Goal: Information Seeking & Learning: Learn about a topic

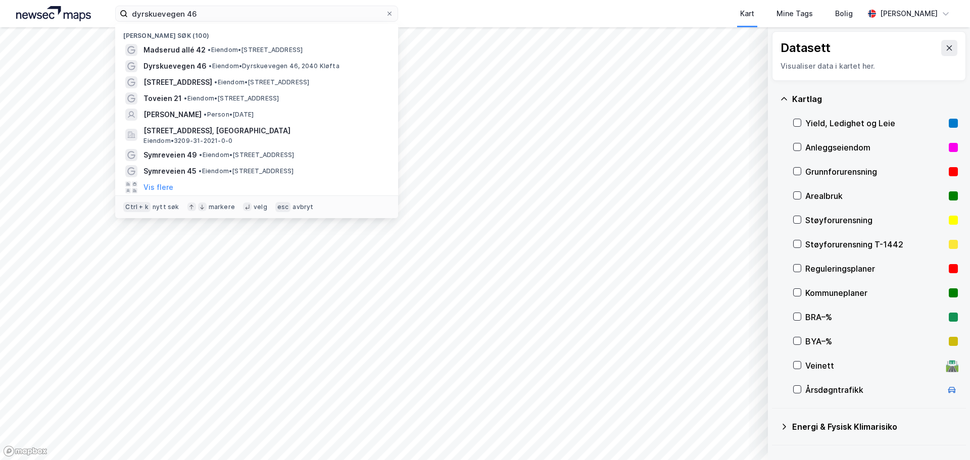
scroll to position [100, 0]
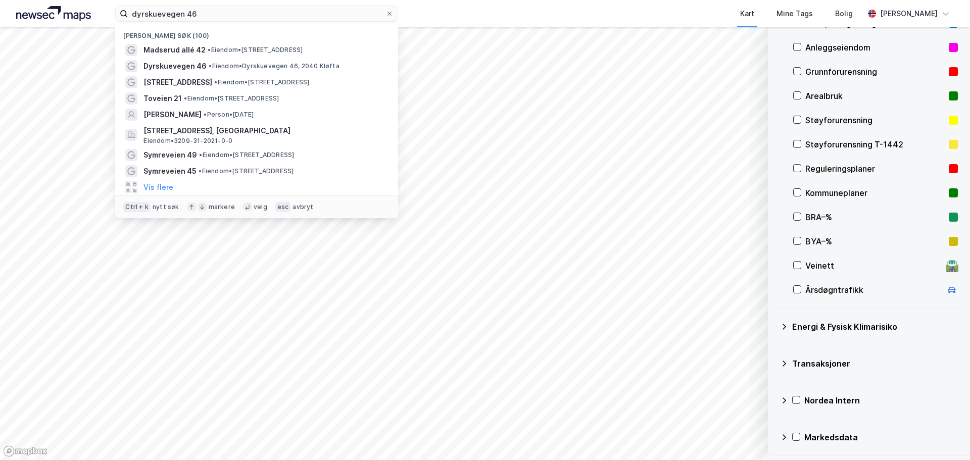
click at [40, 0] on html "dyrskuevegen 46 Nylige søk (100) Madserud allé 42 • Eiendom • [STREET_ADDRESS] …" at bounding box center [485, 230] width 970 height 460
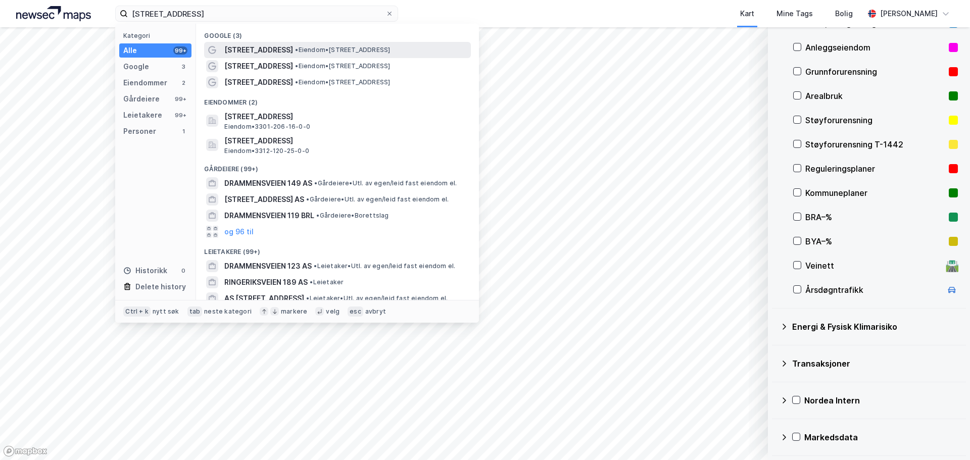
type input "[STREET_ADDRESS]"
click at [283, 47] on span "[STREET_ADDRESS]" at bounding box center [258, 50] width 69 height 12
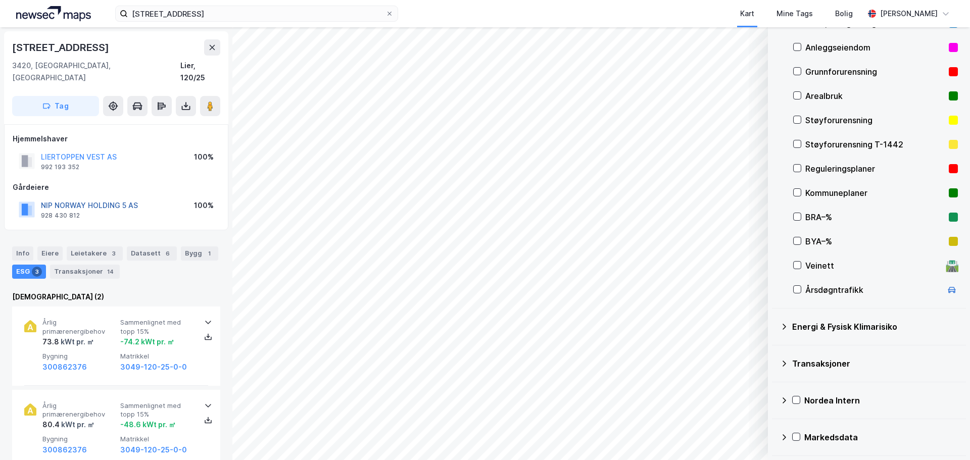
click at [0, 0] on button "NIP NORWAY HOLDING 5 AS" at bounding box center [0, 0] width 0 height 0
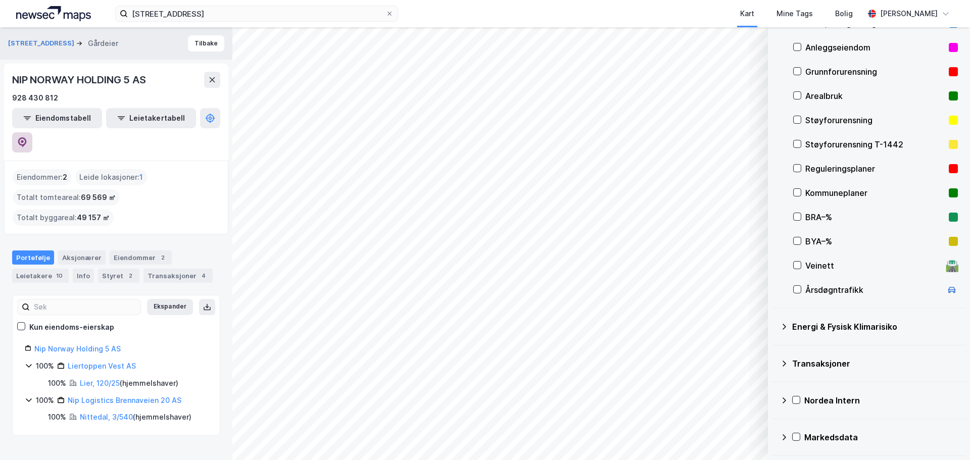
click at [27, 137] on icon at bounding box center [22, 142] width 10 height 10
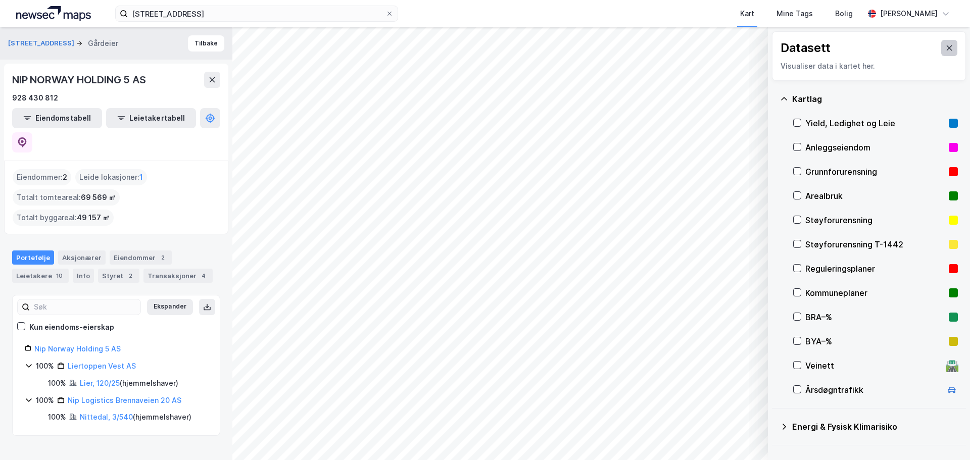
click at [942, 43] on button at bounding box center [949, 48] width 16 height 16
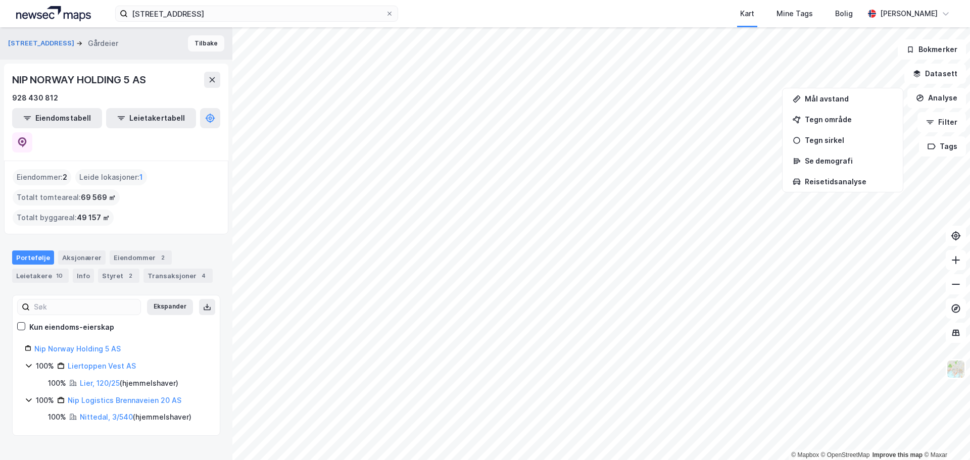
click at [199, 42] on button "Tilbake" at bounding box center [206, 43] width 36 height 16
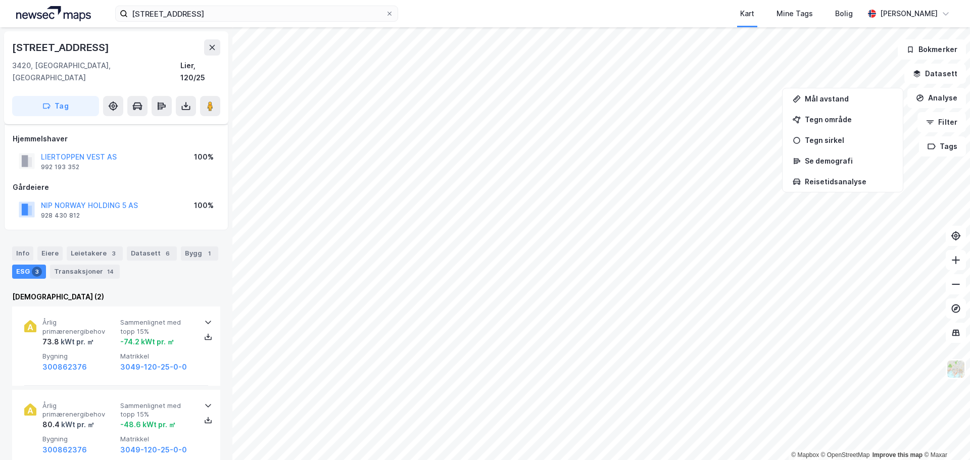
scroll to position [36, 0]
click at [0, 0] on button "LIER LOGISTIKKBYGG AS" at bounding box center [0, 0] width 0 height 0
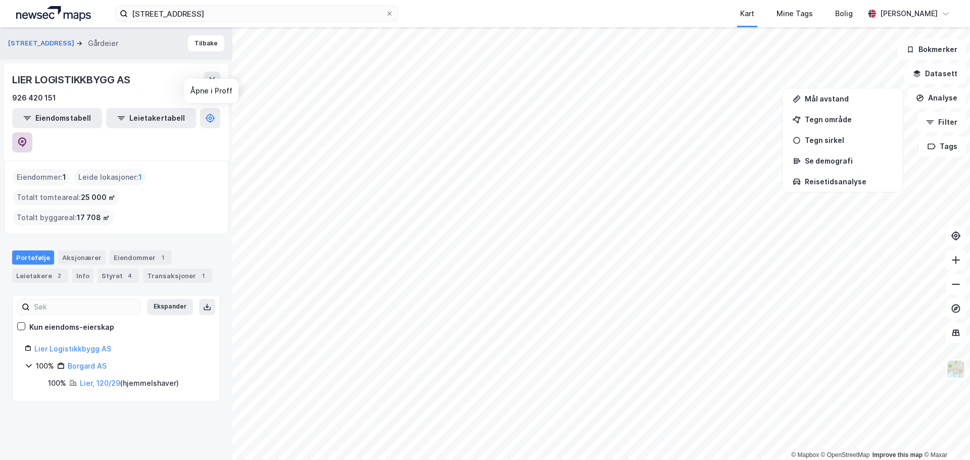
click at [27, 137] on icon at bounding box center [22, 142] width 10 height 10
